Goal: Use online tool/utility: Utilize a website feature to perform a specific function

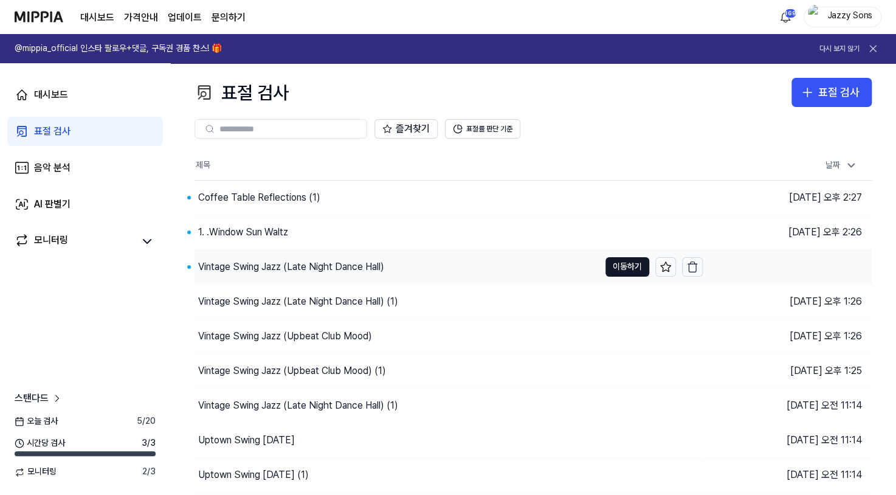
click at [232, 269] on div "Vintage Swing Jazz (Late Night Dance Hall)" at bounding box center [291, 266] width 186 height 15
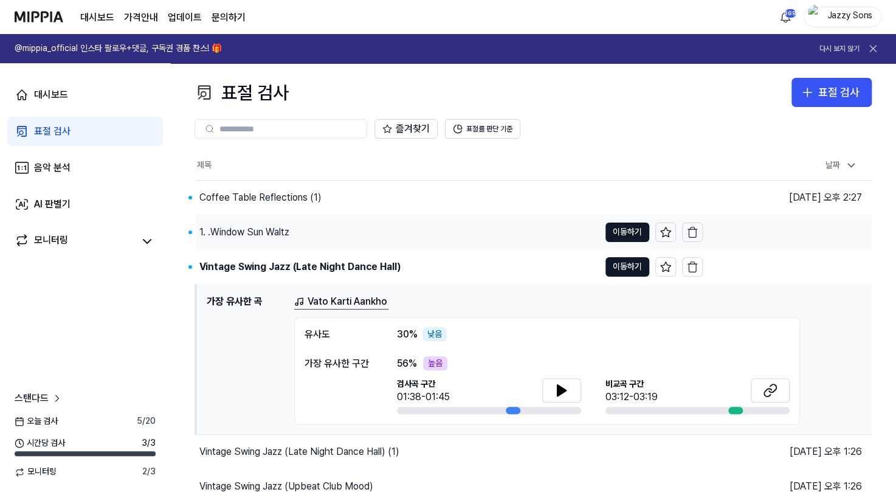
click at [249, 234] on div "1. .Window Sun Waltz" at bounding box center [244, 232] width 90 height 15
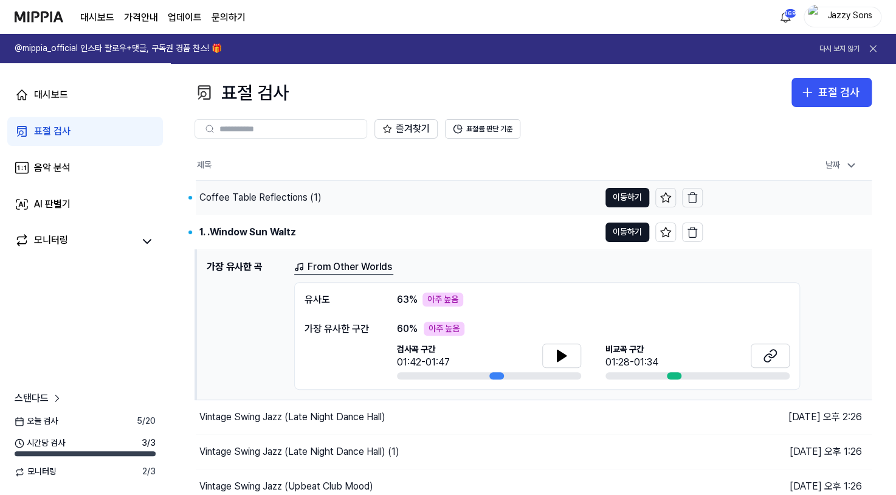
click at [268, 203] on div "Coffee Table Reflections (1)" at bounding box center [260, 197] width 122 height 15
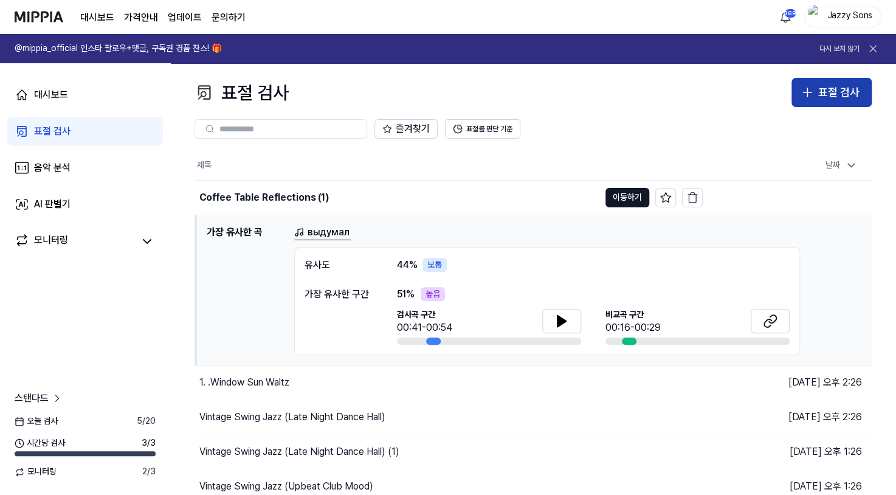
click at [823, 94] on div "표절 검사" at bounding box center [838, 93] width 41 height 18
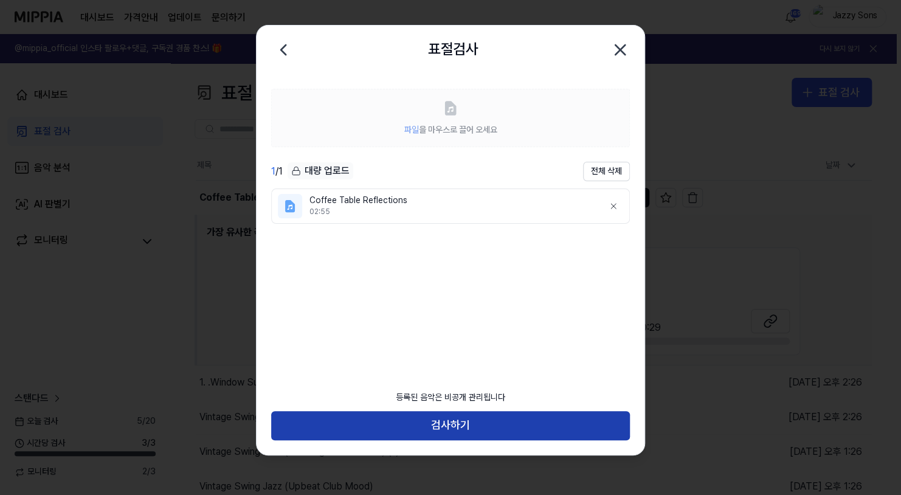
click at [397, 434] on button "검사하기" at bounding box center [450, 425] width 359 height 29
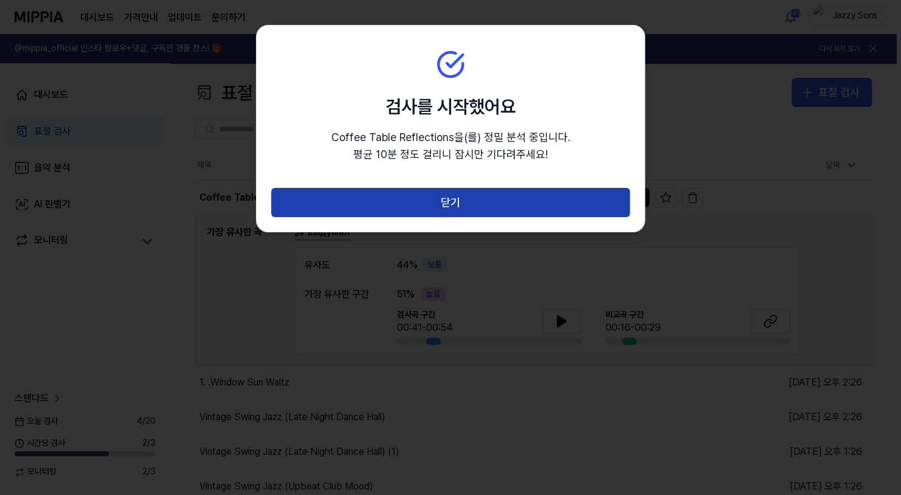
click at [470, 202] on button "닫기" at bounding box center [450, 202] width 359 height 29
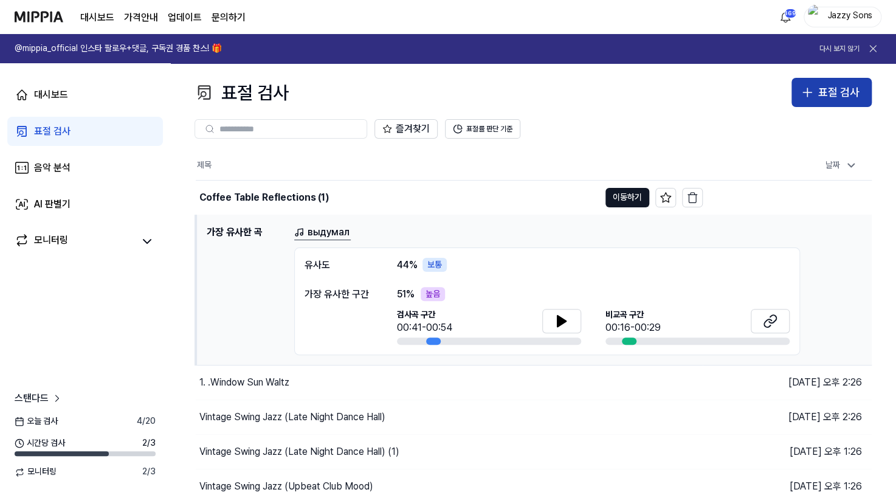
click at [856, 100] on div "표절 검사" at bounding box center [838, 93] width 41 height 18
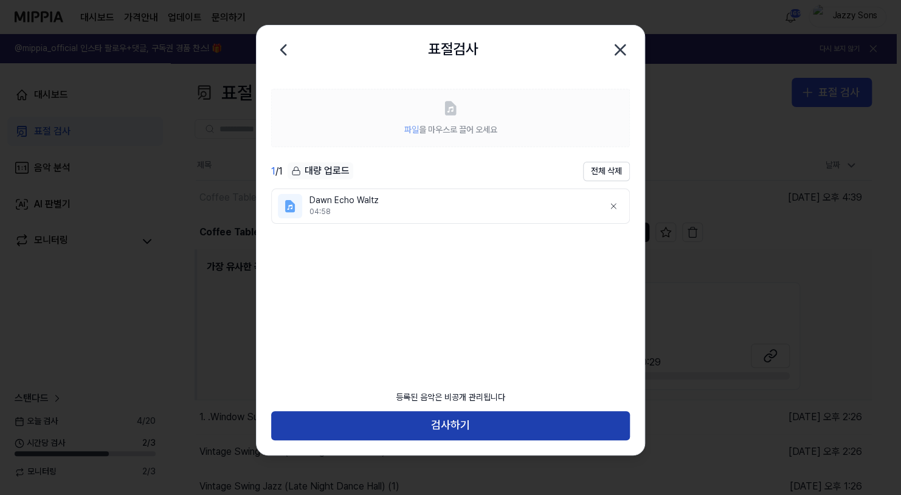
click at [428, 433] on button "검사하기" at bounding box center [450, 425] width 359 height 29
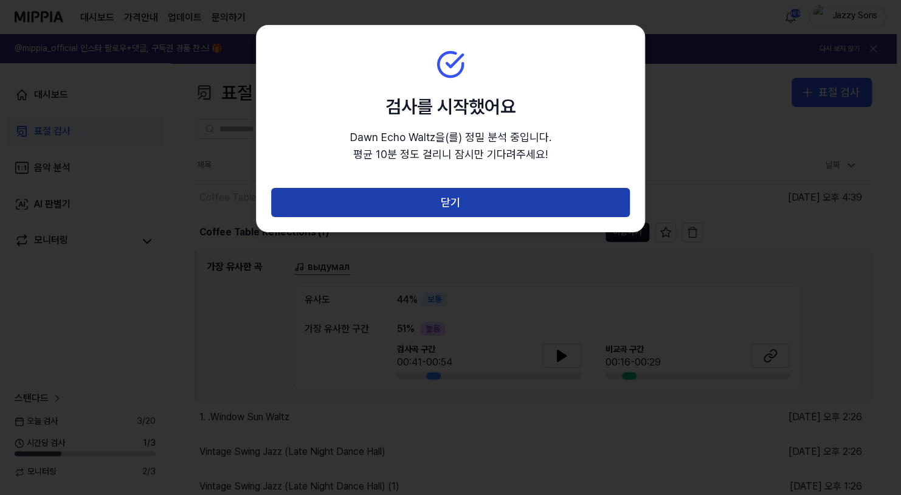
drag, startPoint x: 466, startPoint y: 230, endPoint x: 472, endPoint y: 208, distance: 22.1
click at [466, 228] on div "닫기" at bounding box center [450, 210] width 388 height 44
click at [472, 208] on button "닫기" at bounding box center [450, 202] width 359 height 29
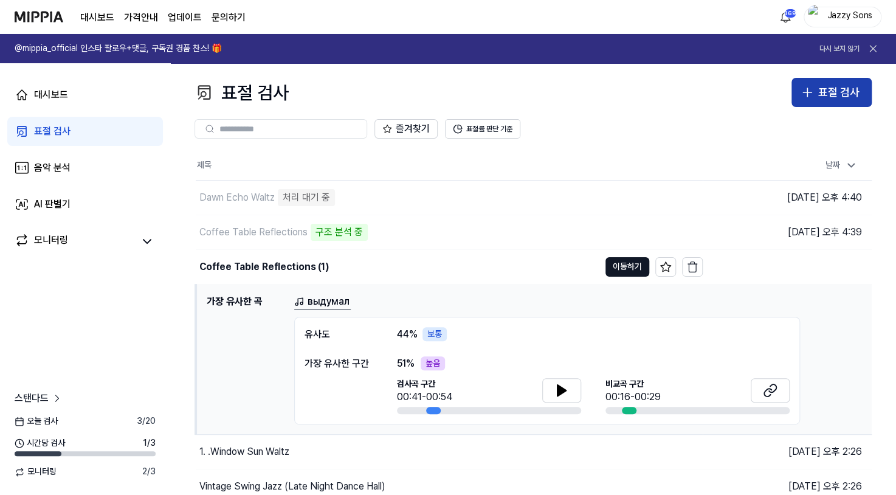
click at [837, 98] on div "표절 검사" at bounding box center [838, 93] width 41 height 18
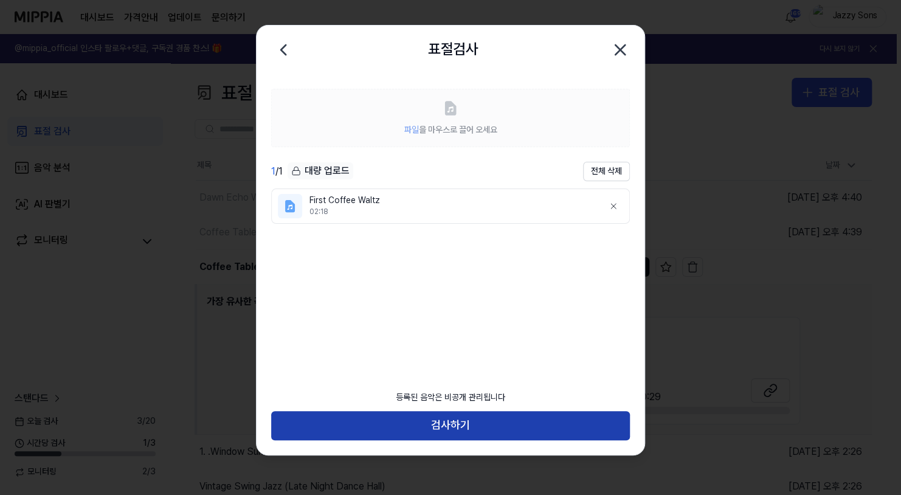
click at [382, 423] on button "검사하기" at bounding box center [450, 425] width 359 height 29
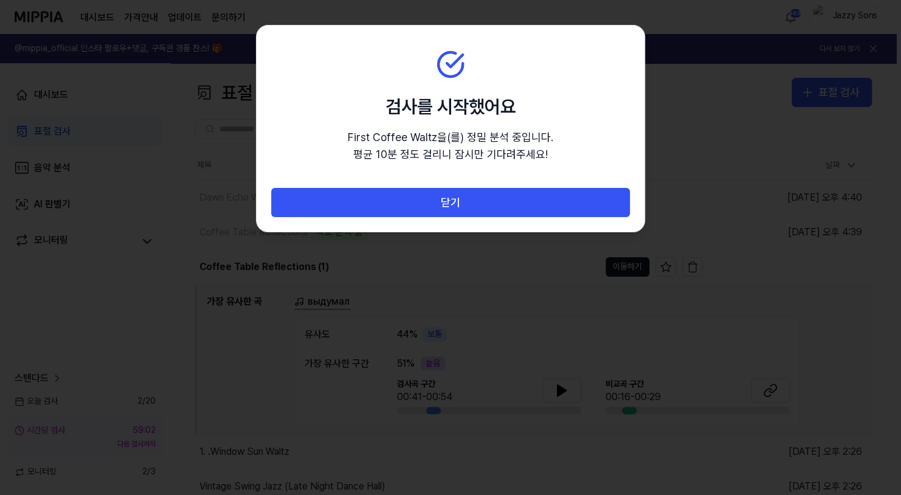
click at [452, 218] on div "닫기" at bounding box center [450, 210] width 388 height 44
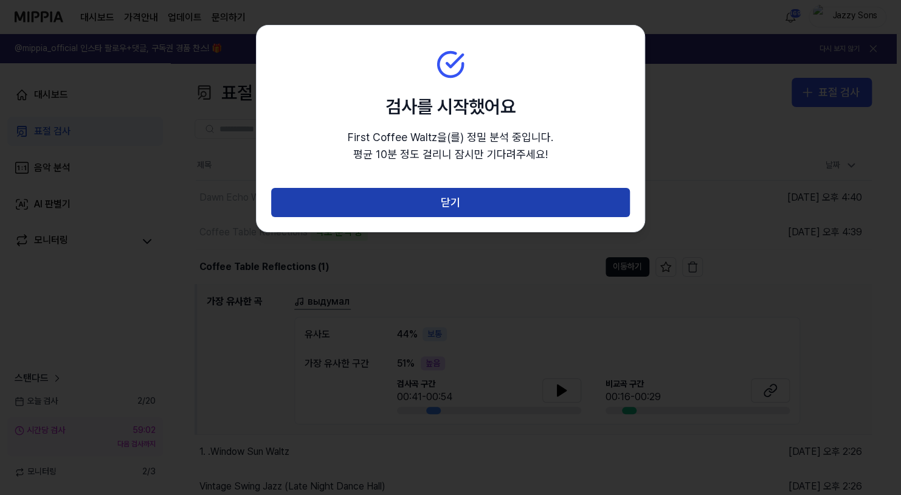
click at [451, 205] on button "닫기" at bounding box center [450, 202] width 359 height 29
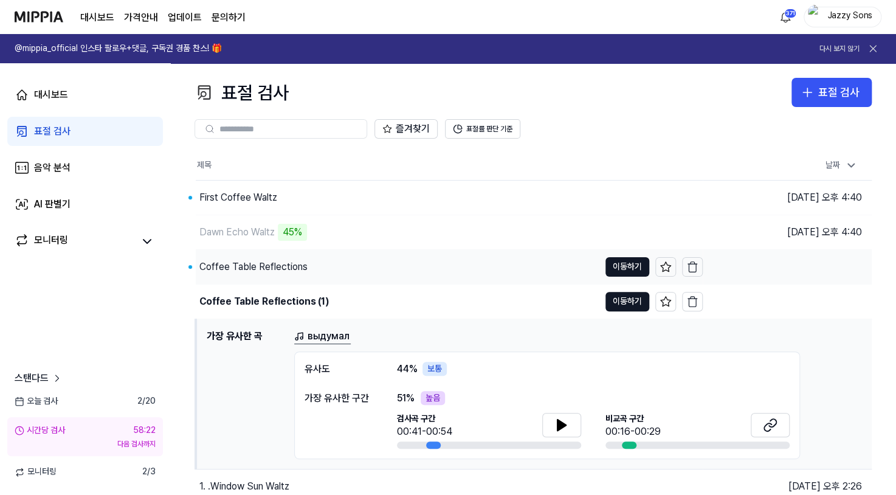
click at [255, 269] on div "Coffee Table Reflections" at bounding box center [253, 266] width 108 height 15
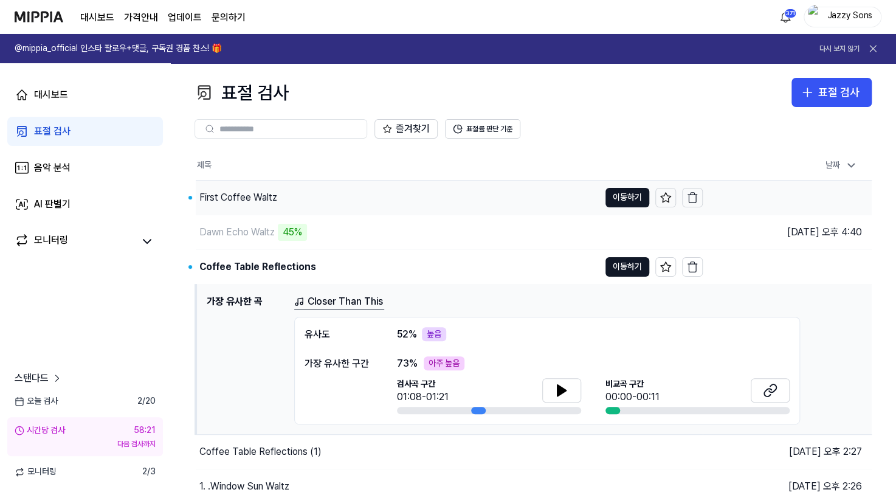
click at [231, 193] on div "First Coffee Waltz" at bounding box center [238, 197] width 78 height 15
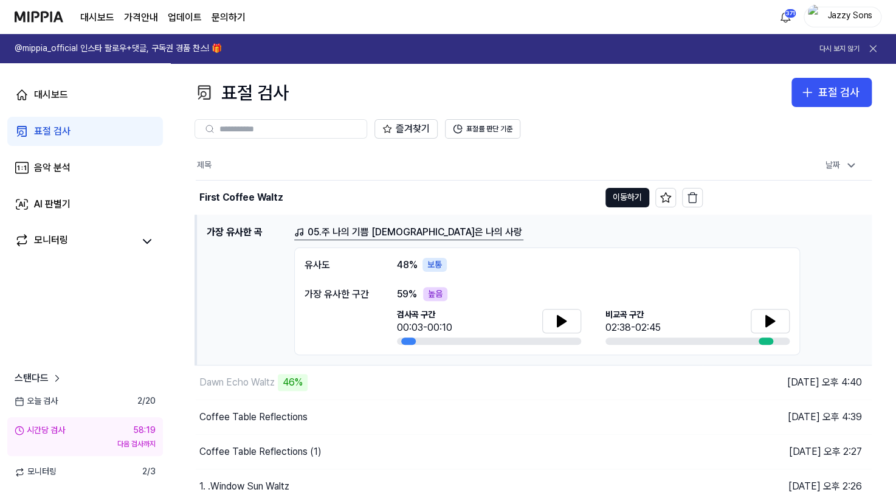
scroll to position [182, 0]
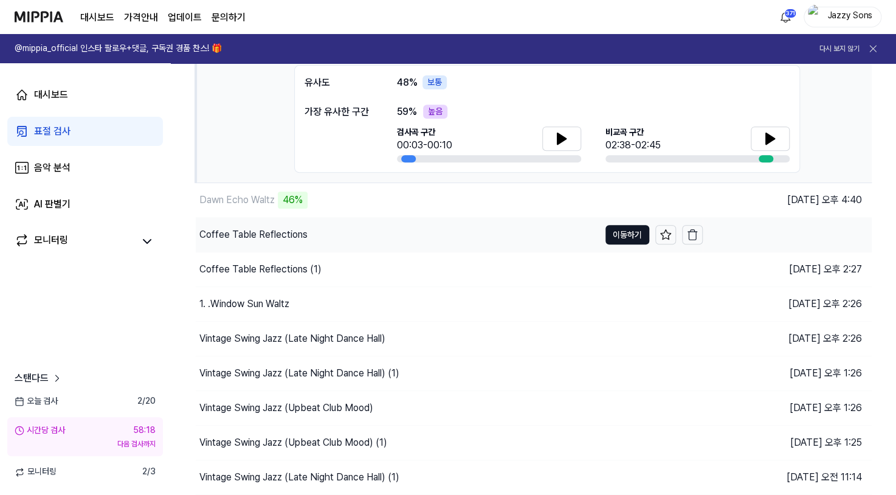
click at [241, 228] on div "Coffee Table Reflections" at bounding box center [253, 234] width 108 height 15
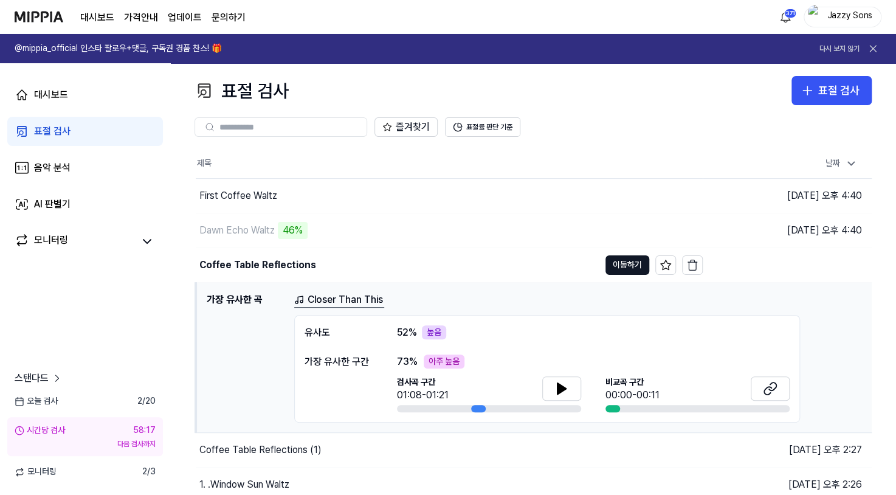
scroll to position [0, 0]
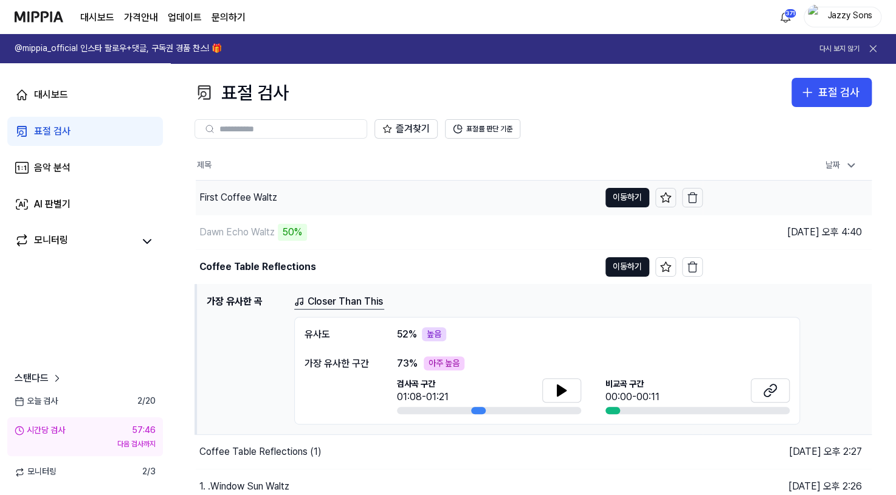
drag, startPoint x: 222, startPoint y: 201, endPoint x: 229, endPoint y: 210, distance: 11.3
click at [222, 201] on div "First Coffee Waltz" at bounding box center [238, 197] width 78 height 15
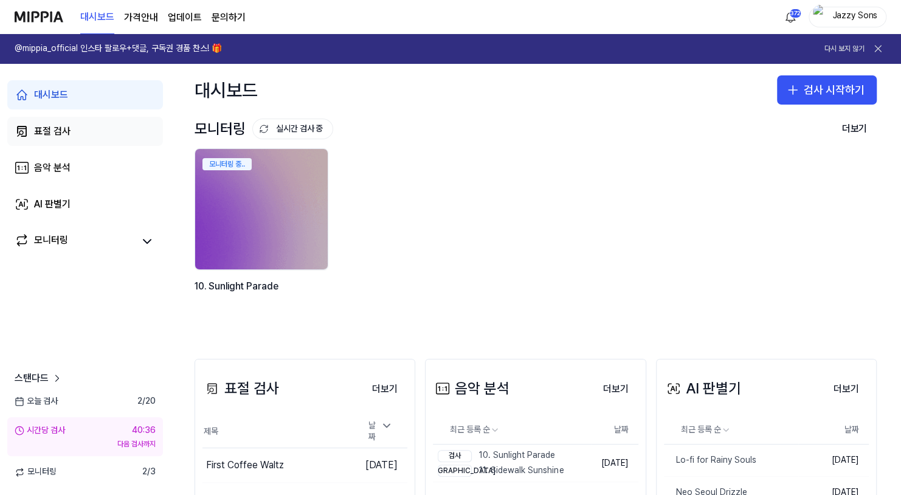
click at [63, 125] on div "표절 검사" at bounding box center [52, 131] width 36 height 15
